Goal: Task Accomplishment & Management: Complete application form

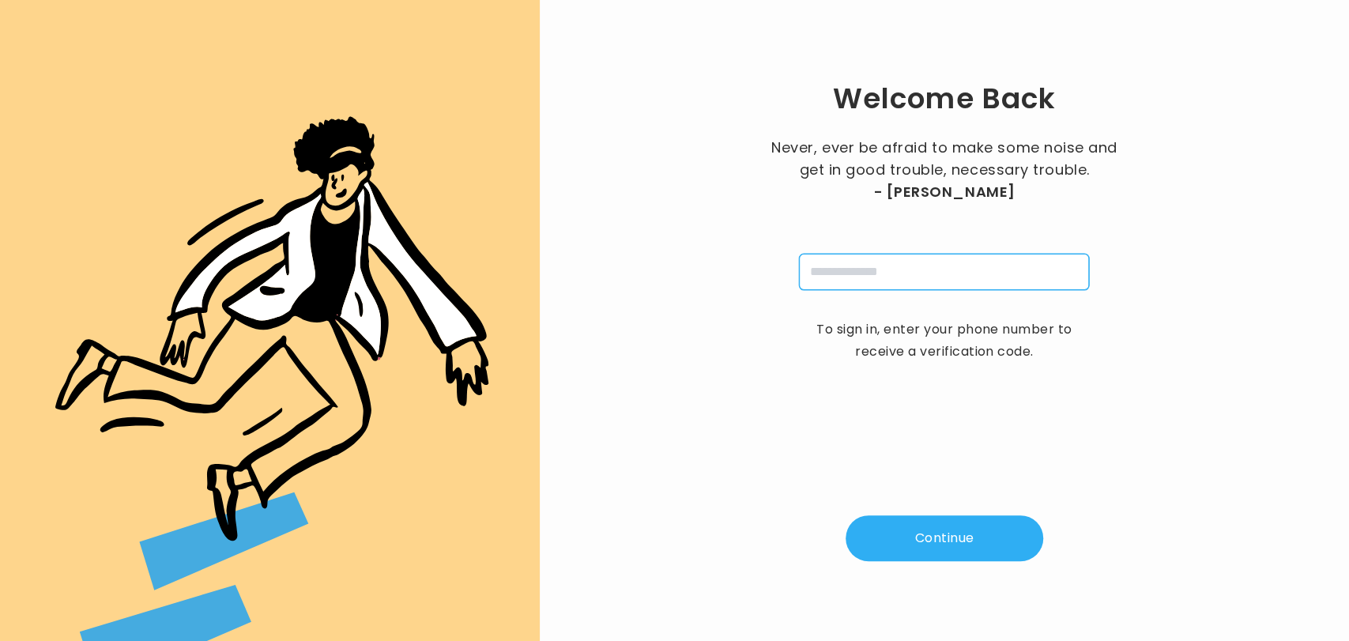
click at [860, 267] on input "tel" at bounding box center [944, 272] width 290 height 36
type input "**********"
click at [933, 546] on button "Continue" at bounding box center [945, 538] width 198 height 46
type input "*"
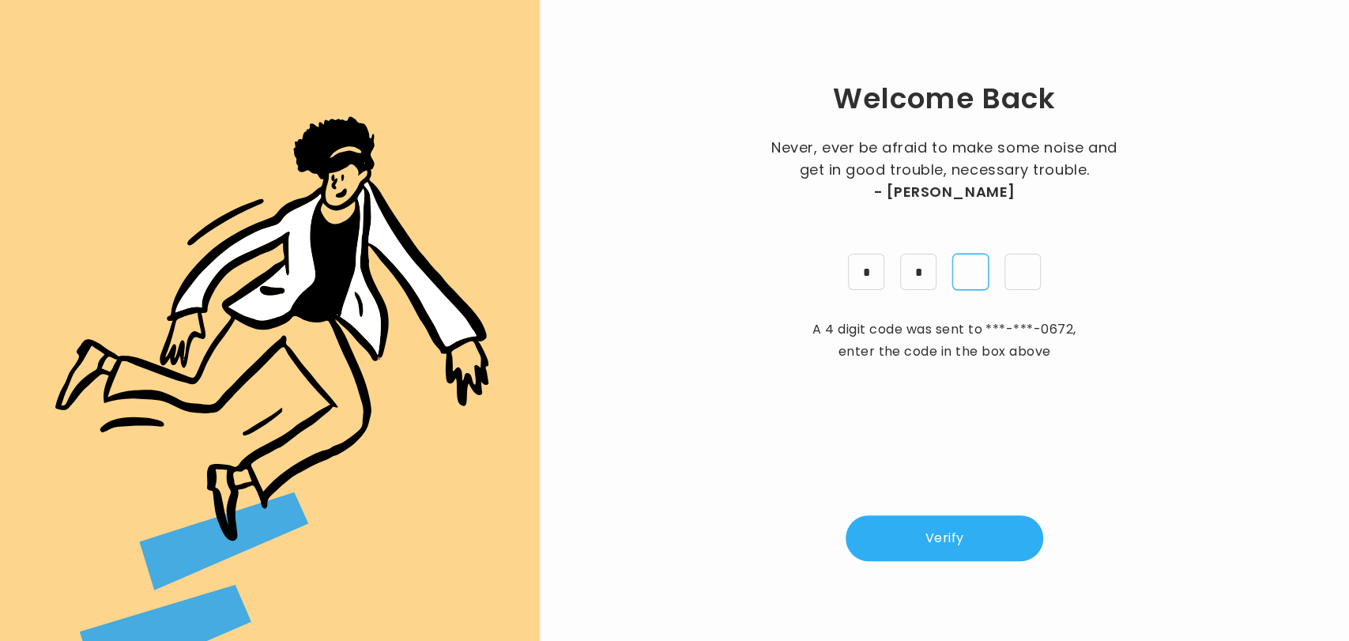
type input "*"
click at [933, 546] on button "Verify" at bounding box center [945, 538] width 198 height 46
